Goal: Task Accomplishment & Management: Use online tool/utility

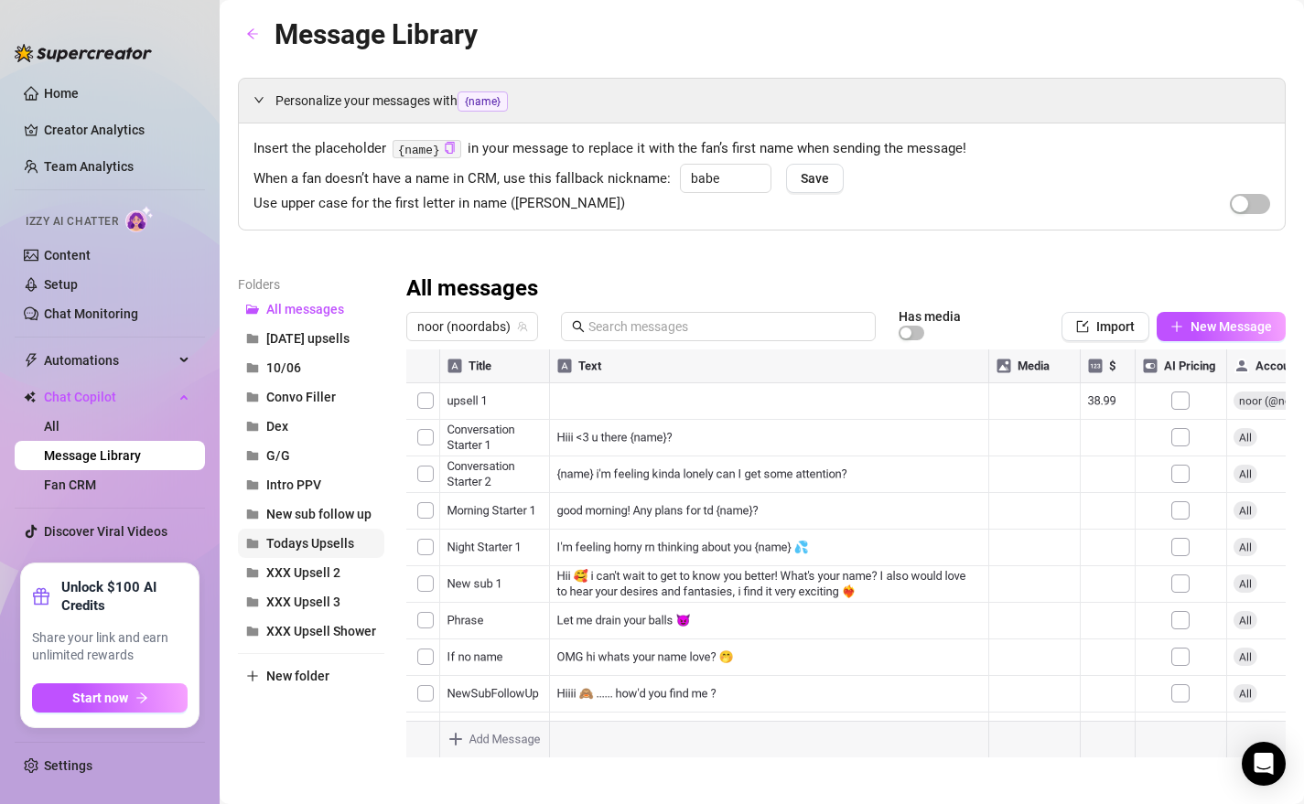
click at [311, 551] on button "Todays Upsells" at bounding box center [311, 543] width 146 height 29
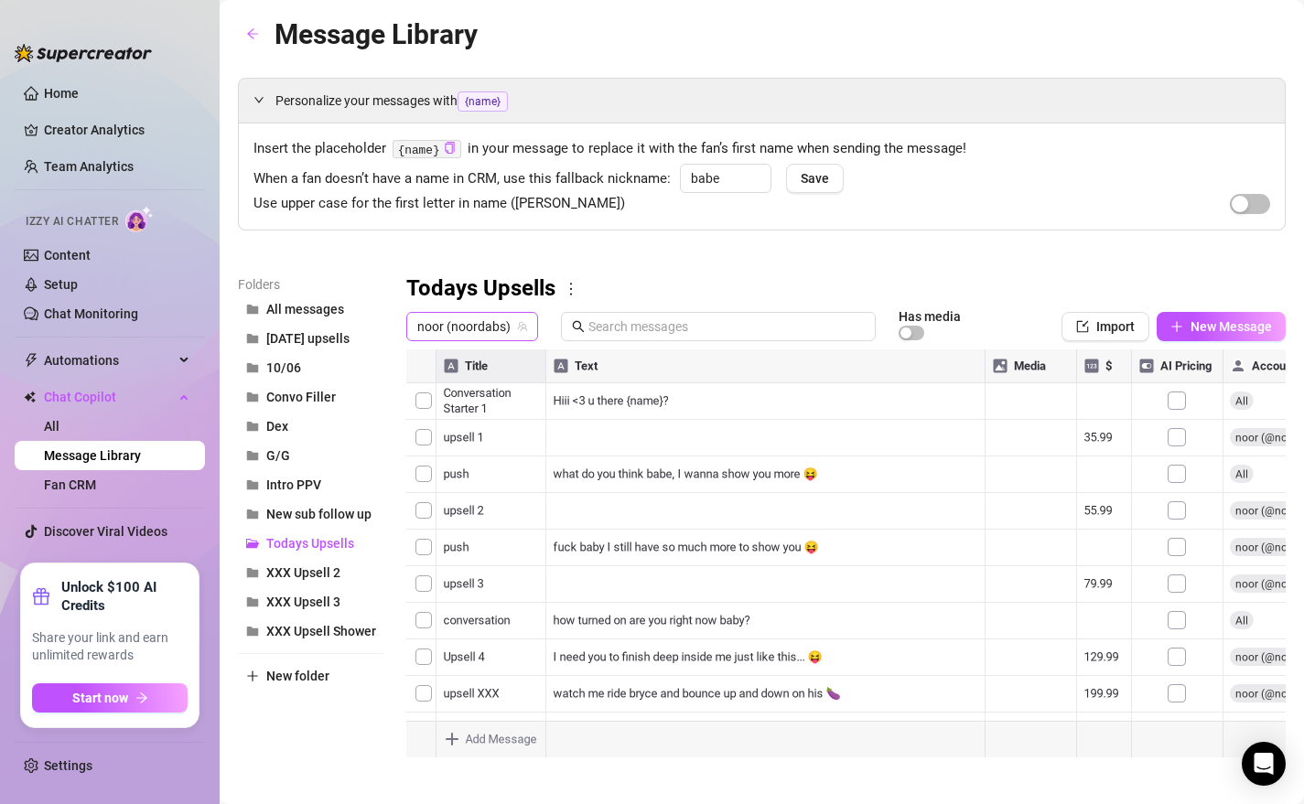
click at [472, 322] on span "noor (noordabs)" at bounding box center [472, 326] width 110 height 27
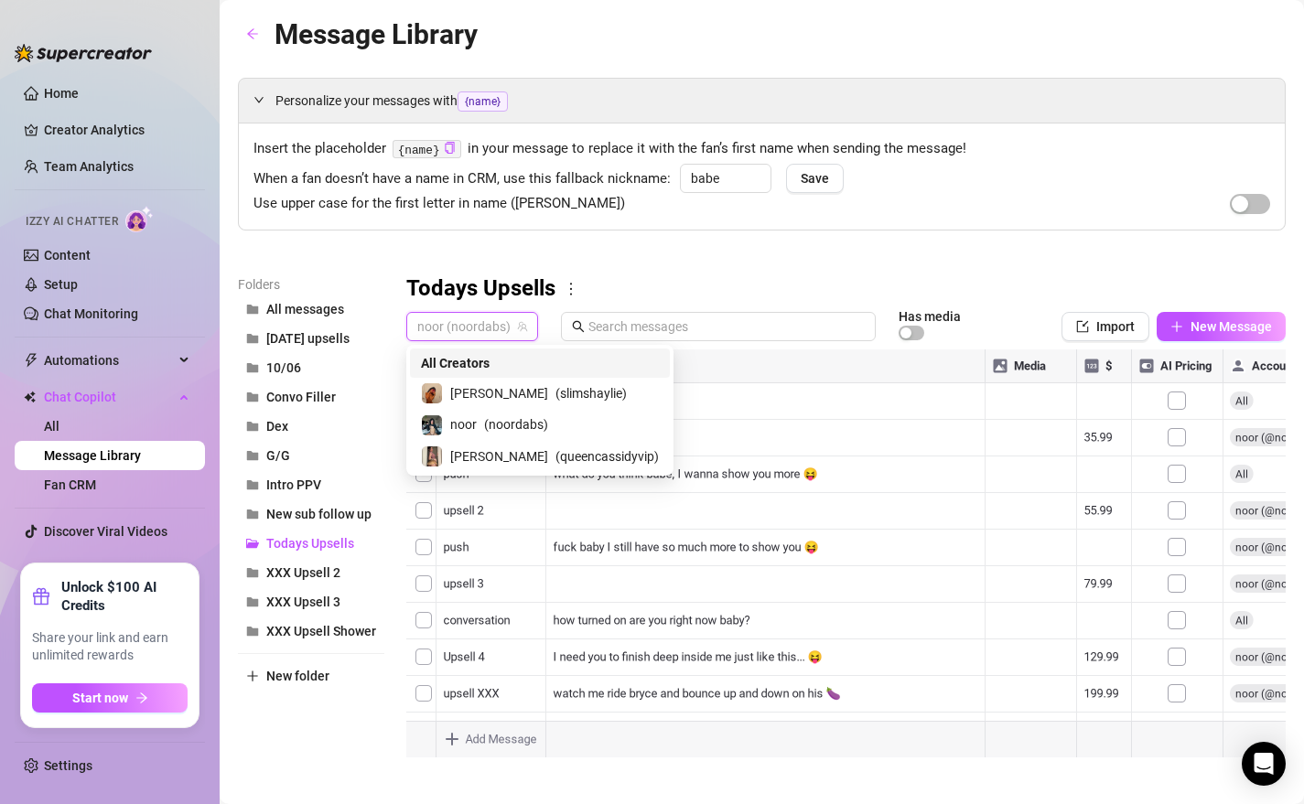
click at [472, 322] on span "noor (noordabs)" at bounding box center [472, 326] width 110 height 27
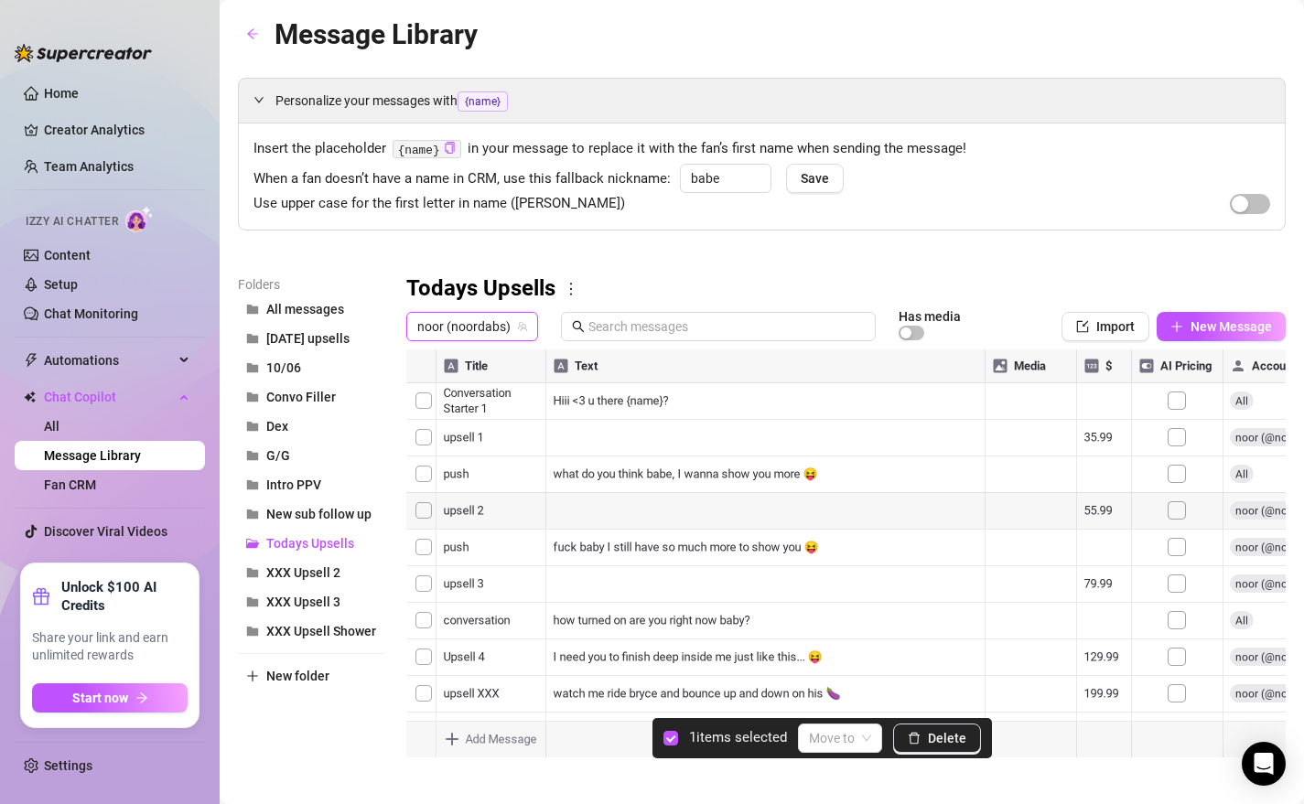
click at [427, 445] on div at bounding box center [845, 554] width 879 height 408
click at [844, 749] on input "search" at bounding box center [832, 738] width 46 height 27
click at [860, 503] on div "All messages" at bounding box center [867, 497] width 107 height 20
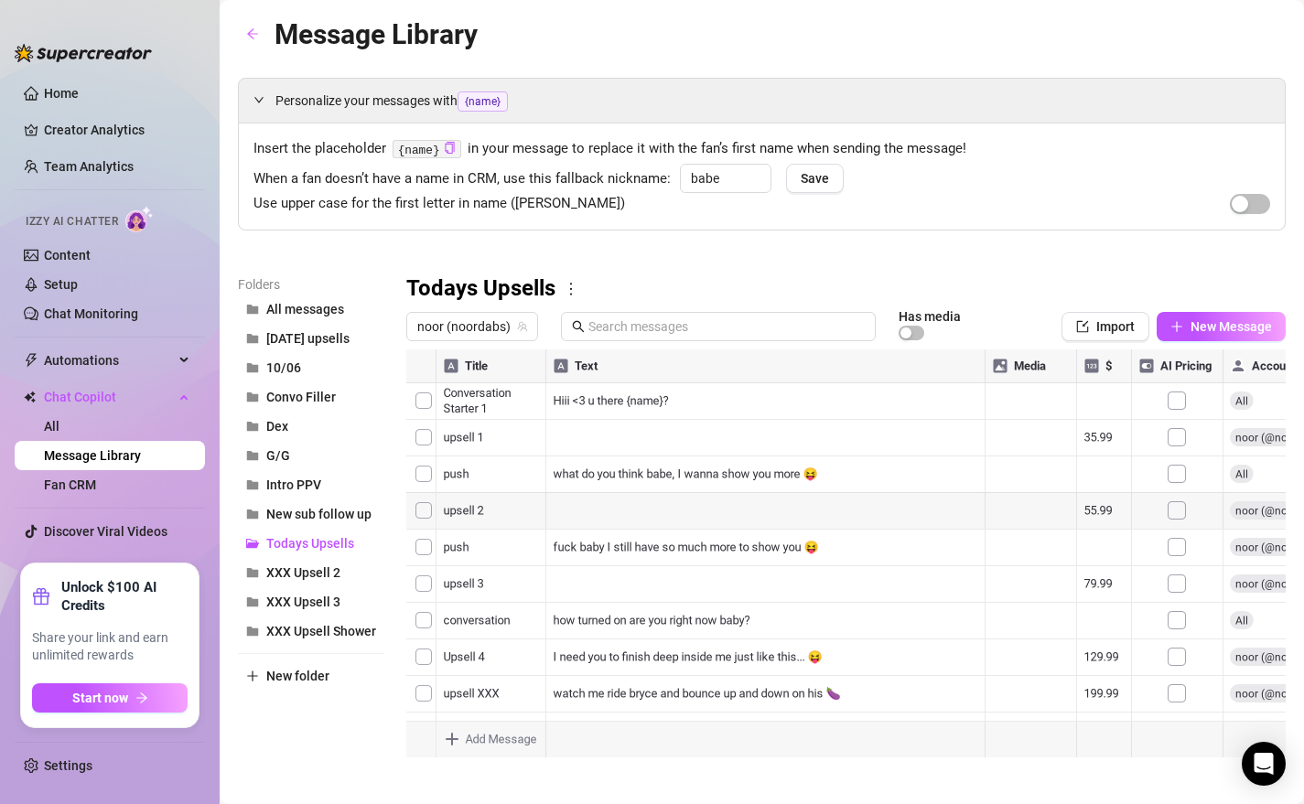
drag, startPoint x: 414, startPoint y: 692, endPoint x: 445, endPoint y: 437, distance: 256.3
click at [445, 437] on div at bounding box center [845, 554] width 879 height 408
